Goal: Task Accomplishment & Management: Complete application form

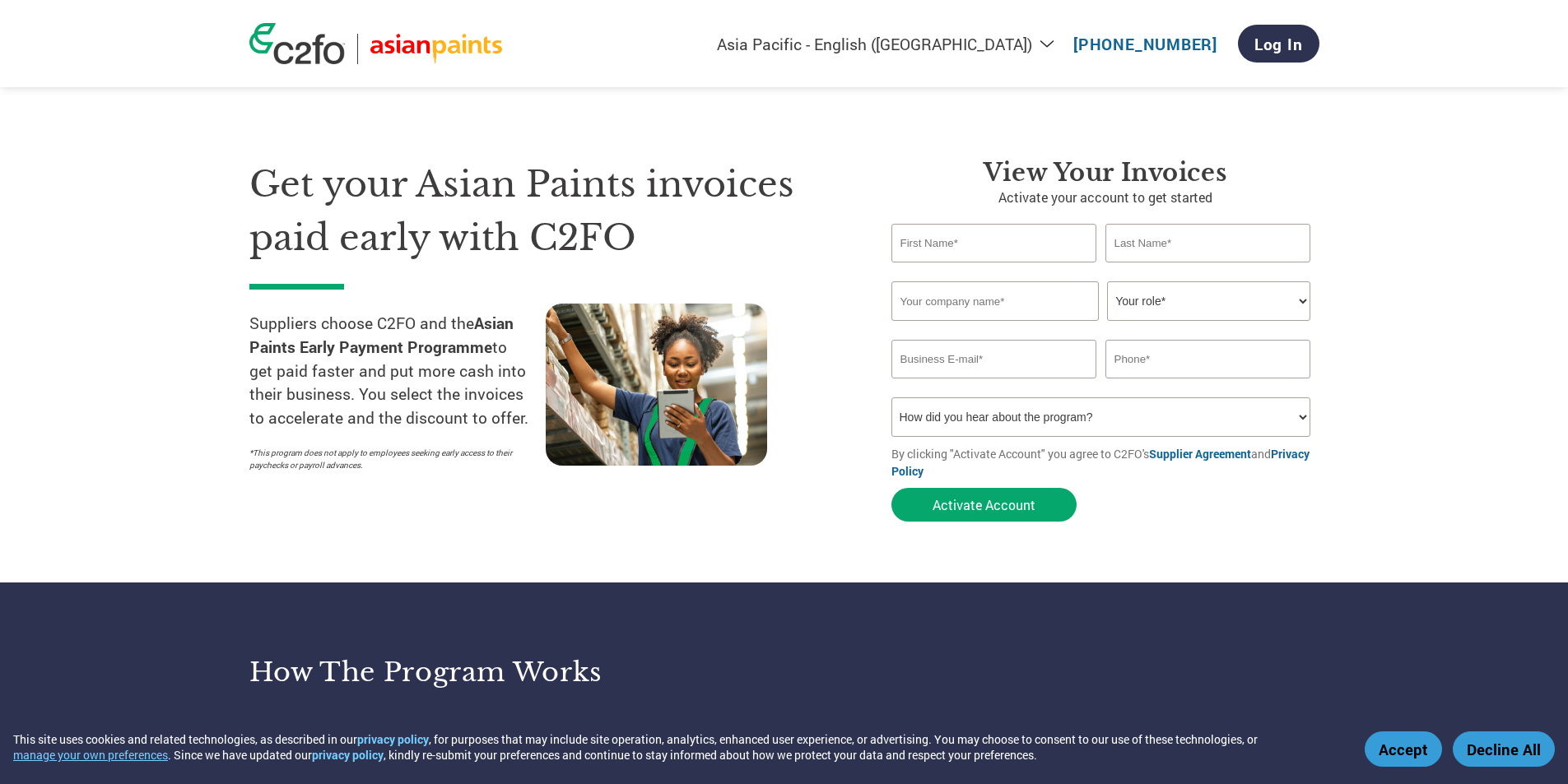
select select "en-IN"
click at [968, 240] on input "text" at bounding box center [994, 243] width 206 height 39
type input "manish"
click at [1175, 246] on input "text" at bounding box center [1208, 243] width 206 height 39
type input "[PERSON_NAME]"
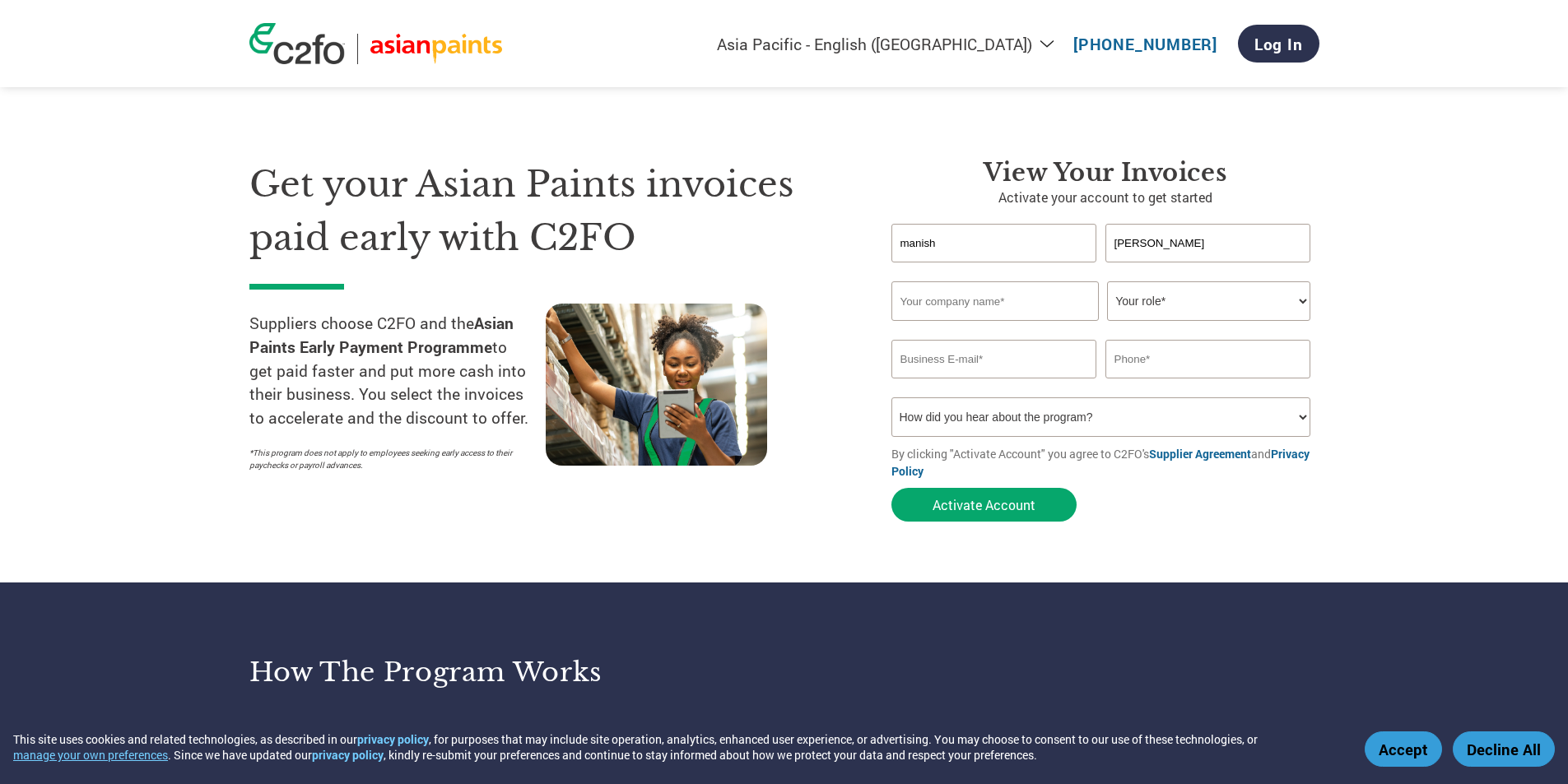
click at [1037, 311] on input "text" at bounding box center [995, 302] width 207 height 40
type input "[PERSON_NAME]"
click at [1193, 302] on select "Your role* CFO Controller Credit Manager Finance Director Treasurer CEO Preside…" at bounding box center [1209, 302] width 203 height 40
select select "OWNER_FOUNDER"
click at [1107, 282] on select "Your role* CFO Controller Credit Manager Finance Director Treasurer CEO Preside…" at bounding box center [1209, 302] width 203 height 40
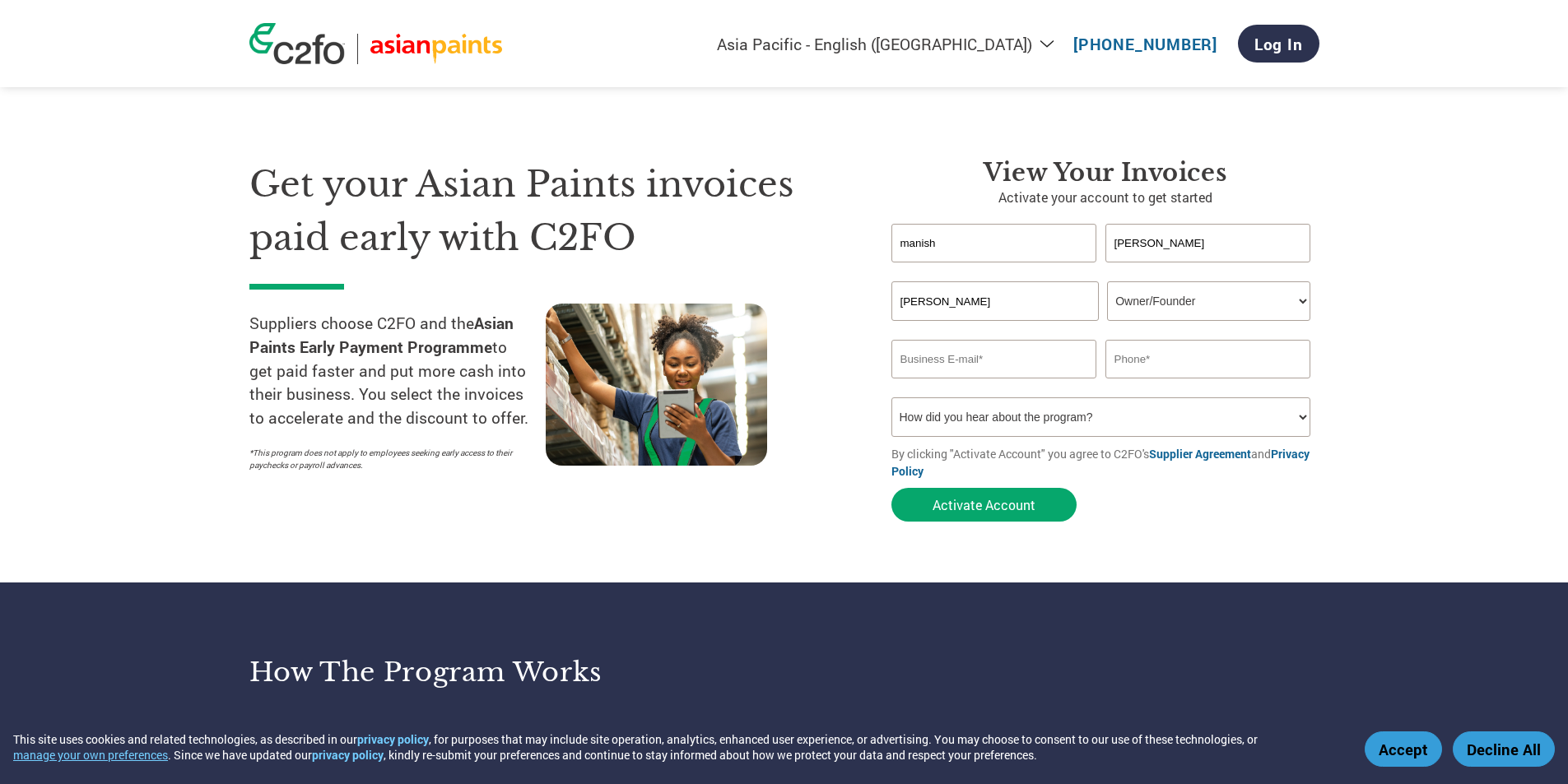
click at [992, 358] on input "email" at bounding box center [994, 359] width 206 height 39
type input "[EMAIL_ADDRESS][DOMAIN_NAME]"
click at [1161, 363] on input "text" at bounding box center [1208, 359] width 206 height 39
type input "9823015530"
click at [1110, 414] on select "How did you hear about the program? Received a letter Email Social Media Online…" at bounding box center [1101, 417] width 420 height 40
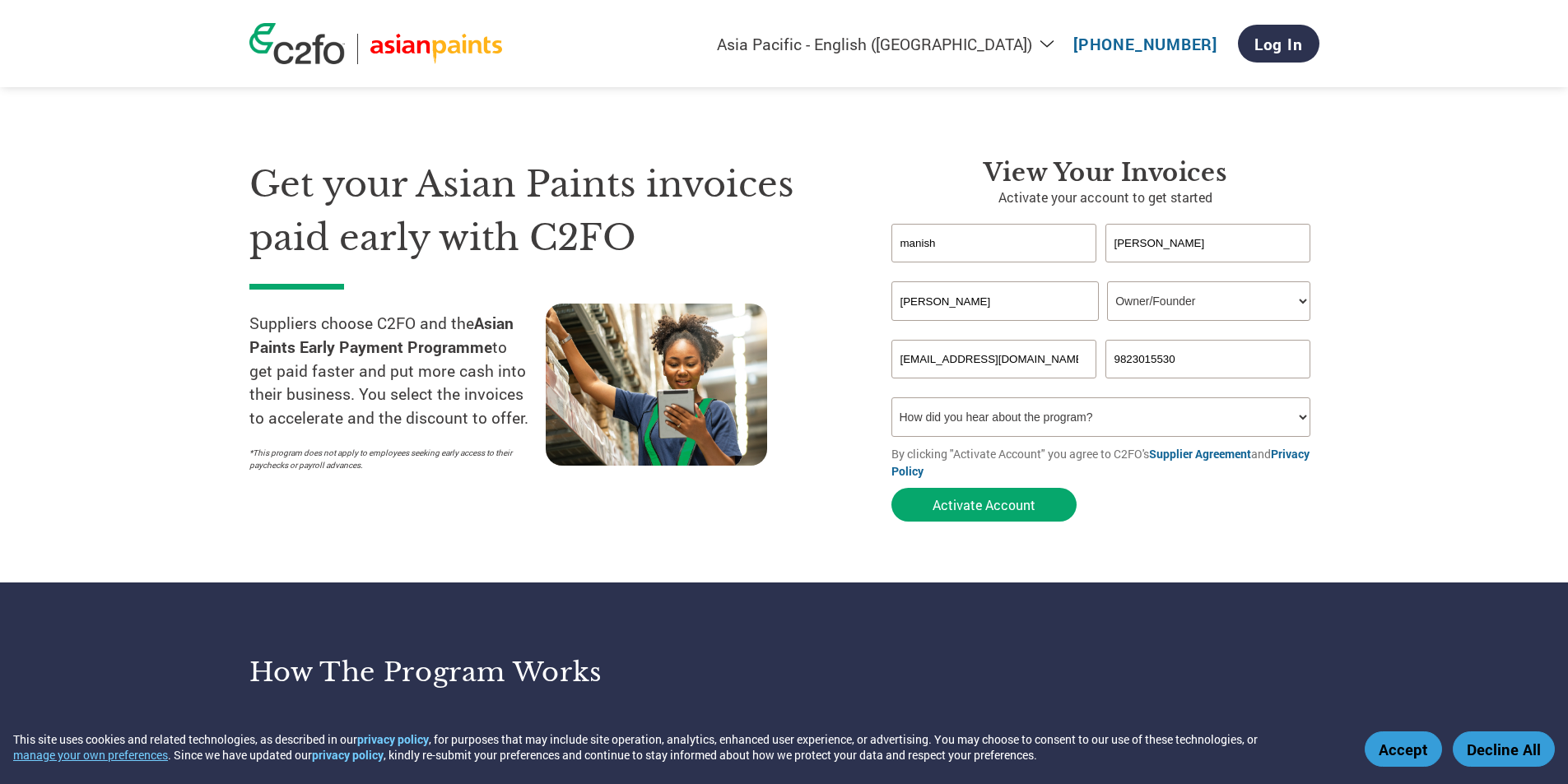
select select "Email"
click at [891, 397] on select "How did you hear about the program? Received a letter Email Social Media Online…" at bounding box center [1101, 417] width 420 height 40
click at [976, 501] on button "Activate Account" at bounding box center [984, 505] width 185 height 34
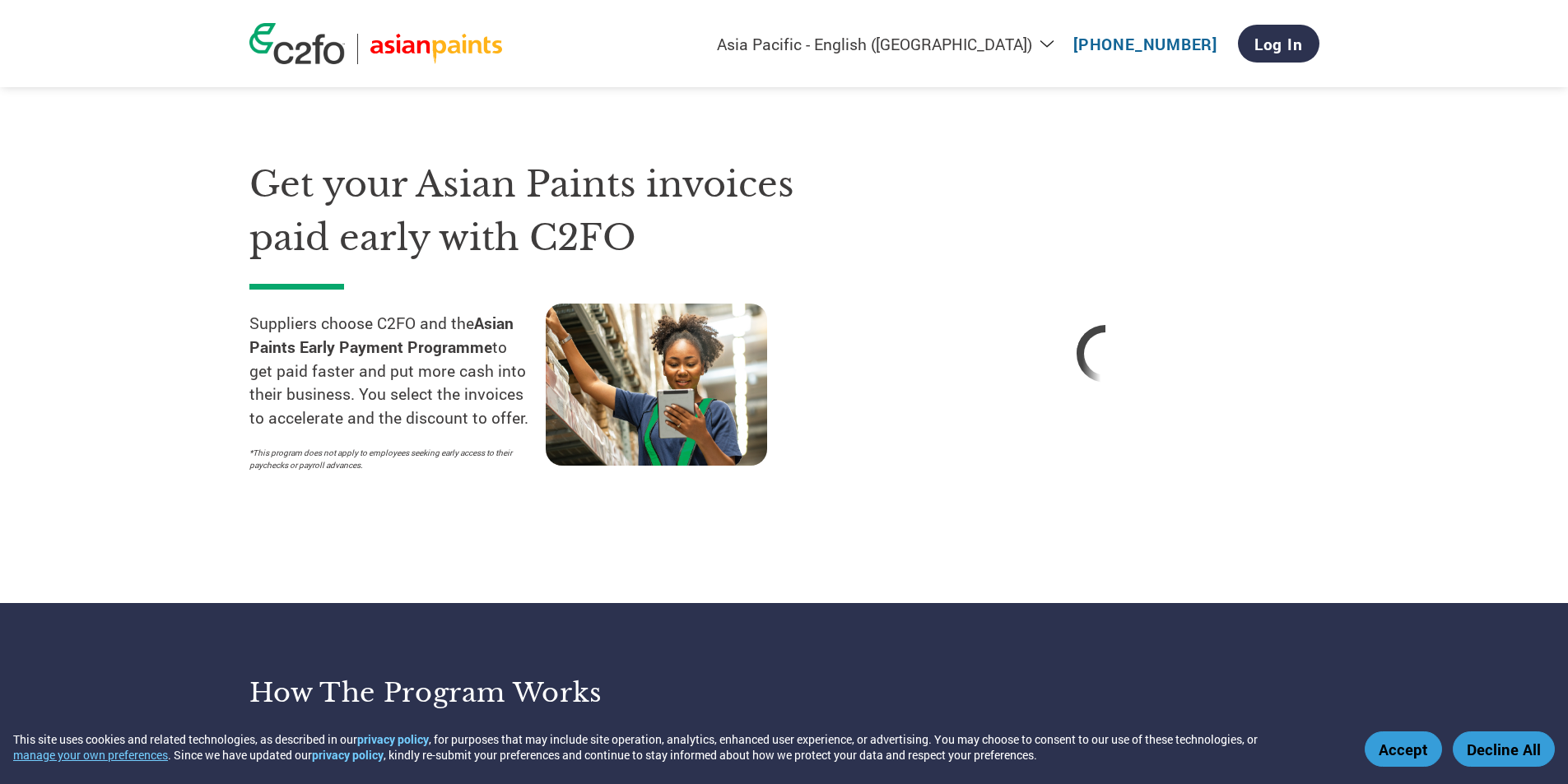
select select "en-IN"
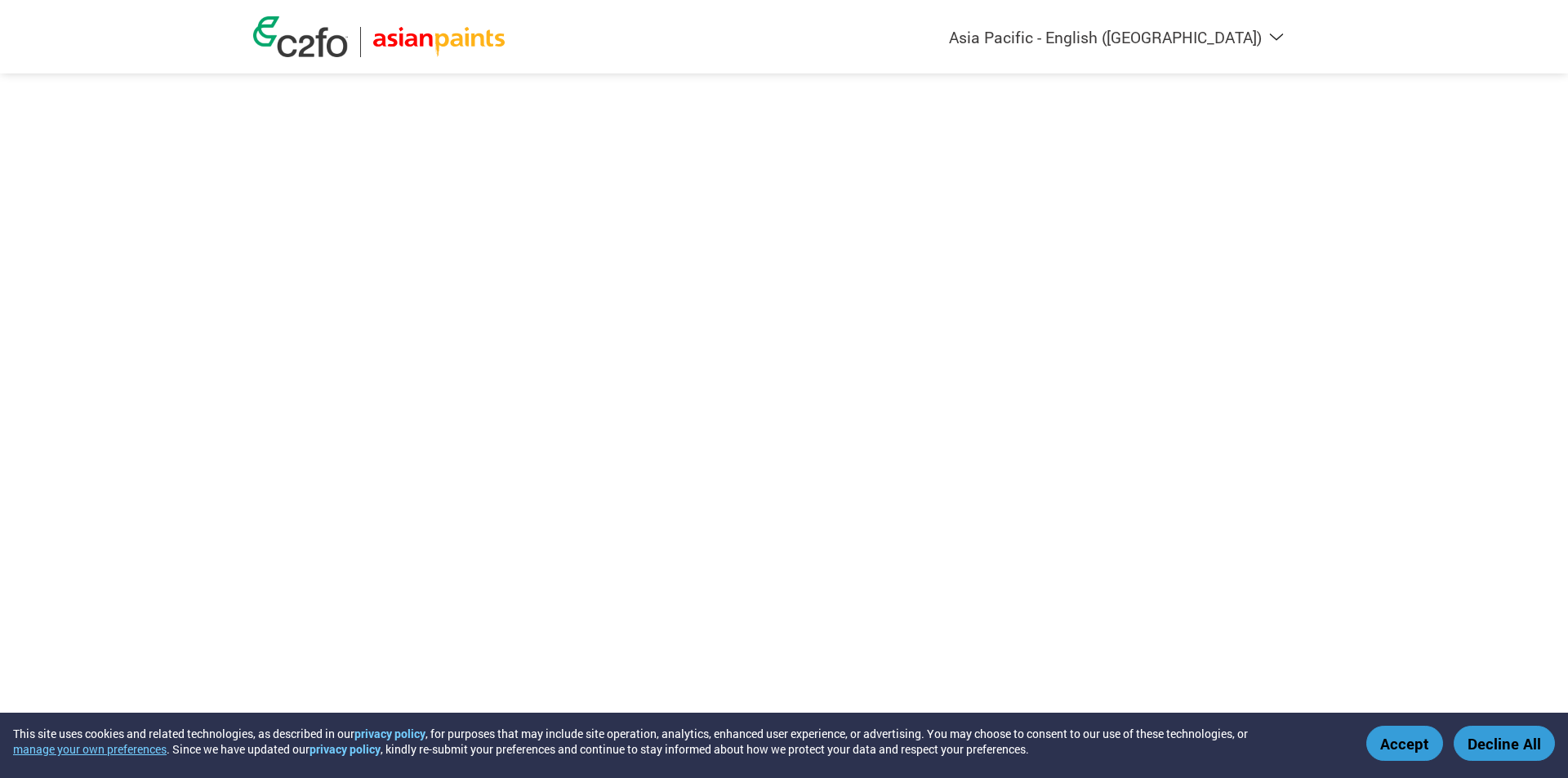
select select "en-IN"
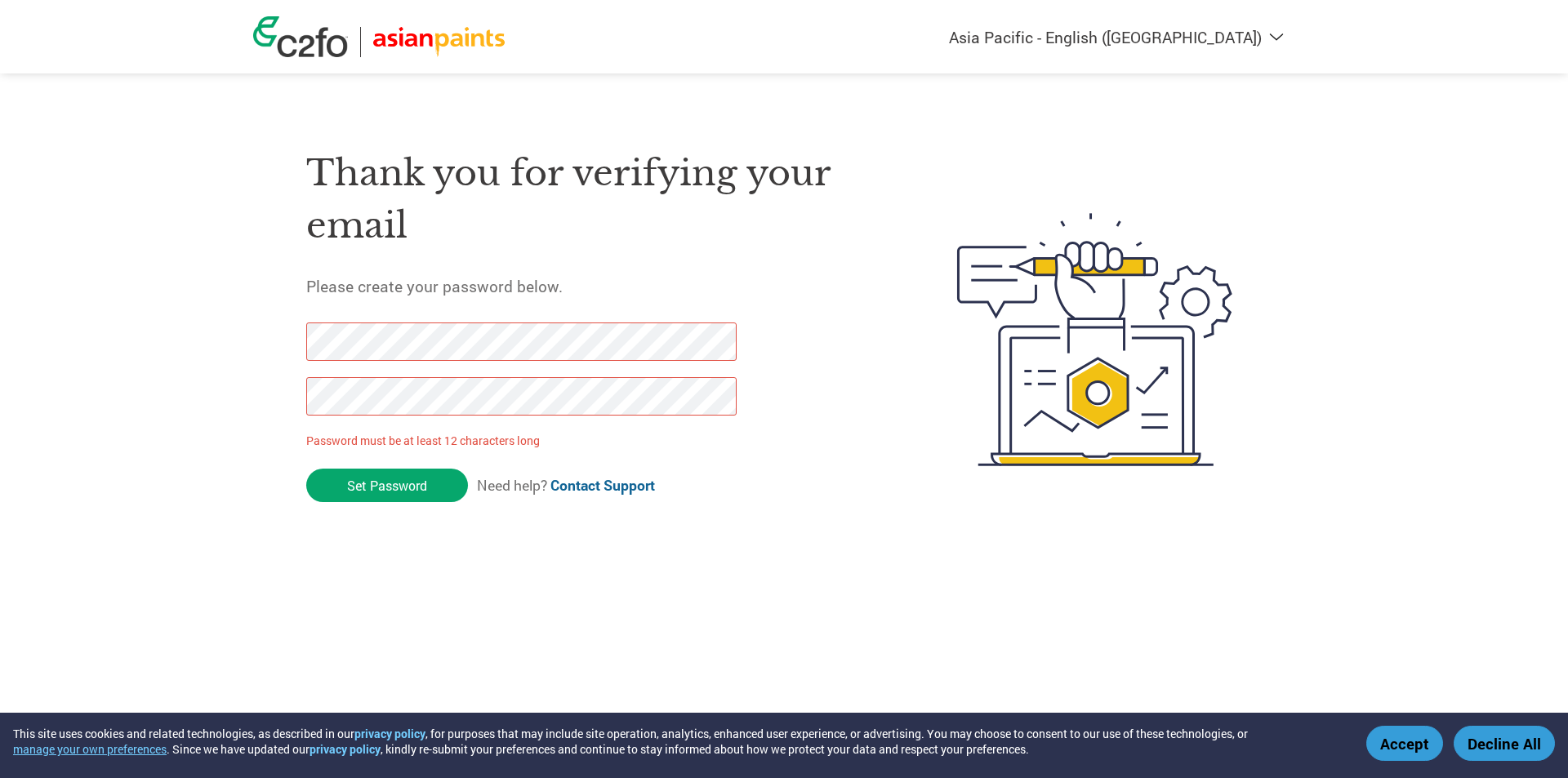
drag, startPoint x: 375, startPoint y: 486, endPoint x: 248, endPoint y: 321, distance: 208.2
click at [248, 321] on div "Americas - English Américas - Español [GEOGRAPHIC_DATA] - Português Amériques -…" at bounding box center [784, 274] width 1568 height 548
click at [398, 489] on input "Set Password" at bounding box center [387, 485] width 161 height 34
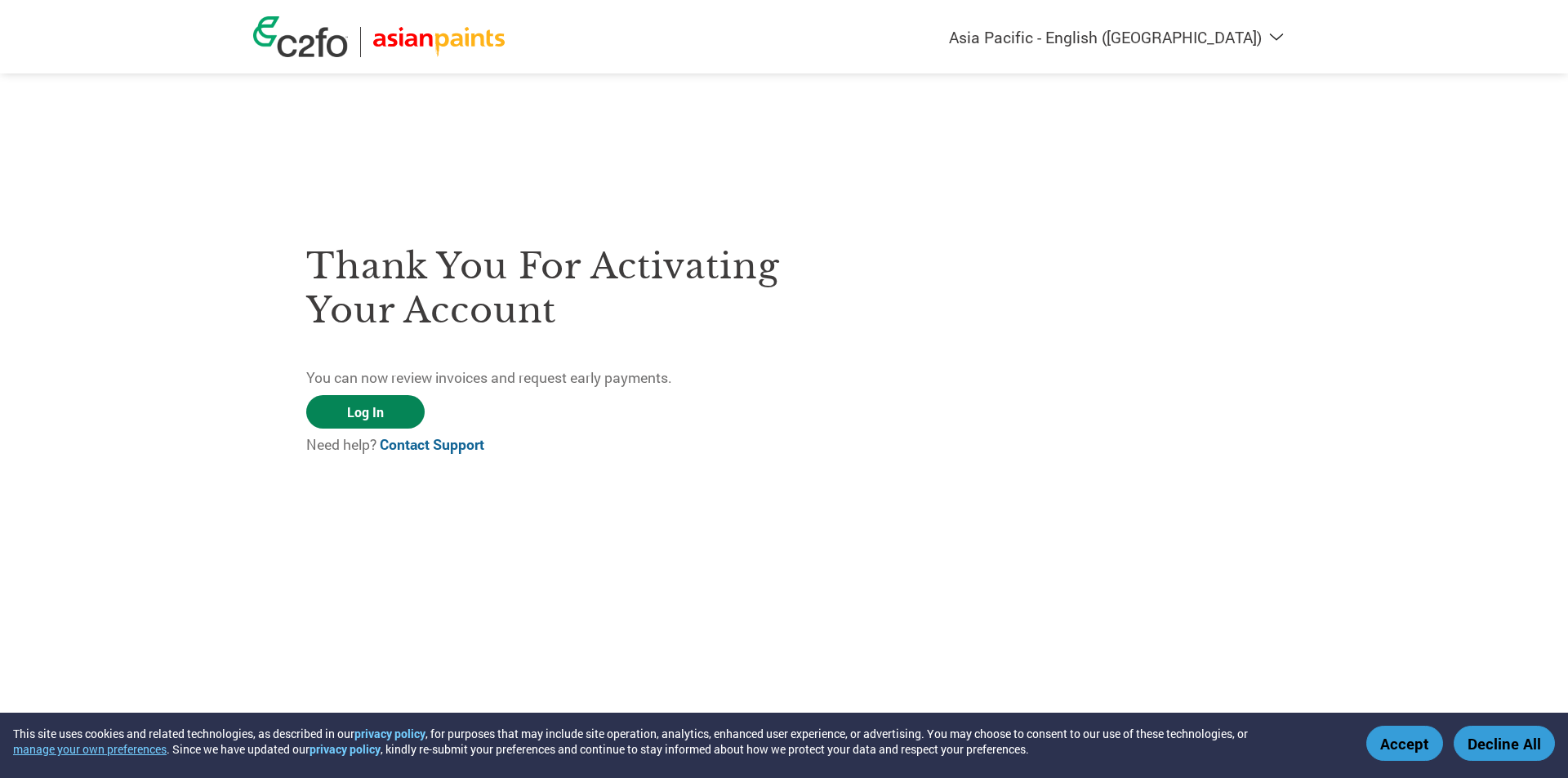
click at [357, 413] on link "Log In" at bounding box center [366, 412] width 118 height 34
